Goal: Entertainment & Leisure: Consume media (video, audio)

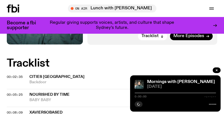
scroll to position [198, 0]
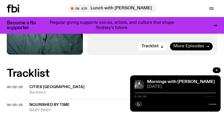
click at [185, 45] on span "More Episodes" at bounding box center [189, 46] width 31 height 4
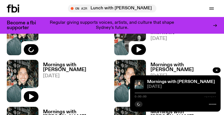
scroll to position [368, 0]
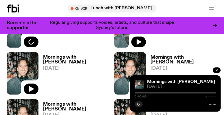
click at [88, 57] on h3 "Mornings with [PERSON_NAME]" at bounding box center [76, 60] width 67 height 10
click at [34, 89] on icon "button" at bounding box center [31, 89] width 7 height 7
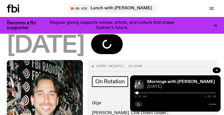
scroll to position [57, 0]
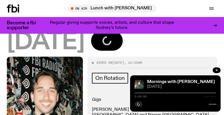
scroll to position [57, 0]
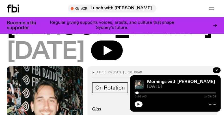
click at [138, 106] on icon "button" at bounding box center [139, 104] width 3 height 3
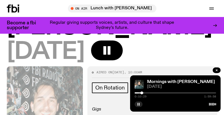
drag, startPoint x: 138, startPoint y: 104, endPoint x: 169, endPoint y: 32, distance: 78.8
click at [138, 104] on rect "button" at bounding box center [138, 104] width 1 height 3
